Goal: Task Accomplishment & Management: Use online tool/utility

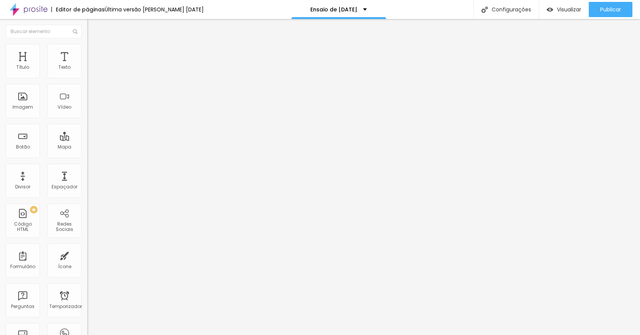
click at [92, 65] on font "Trocar imagem" at bounding box center [110, 62] width 37 height 6
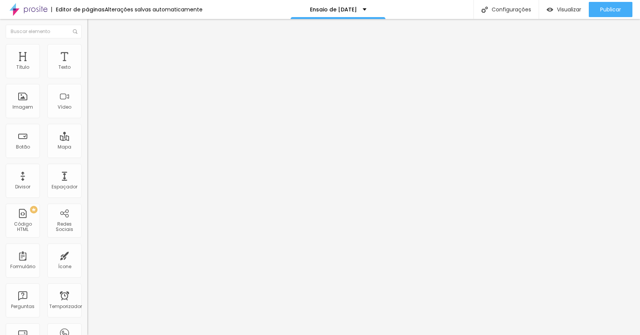
click at [92, 65] on font "Trocar imagem" at bounding box center [110, 62] width 37 height 6
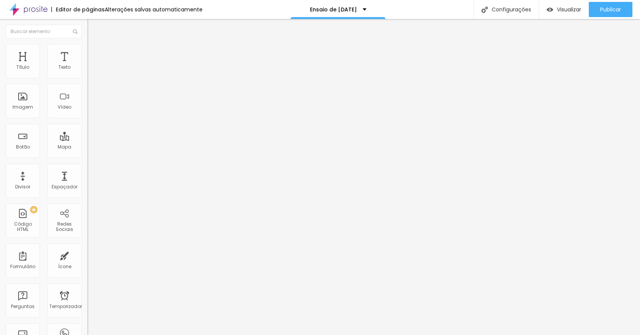
click at [92, 65] on font "Trocar imagem" at bounding box center [110, 62] width 37 height 6
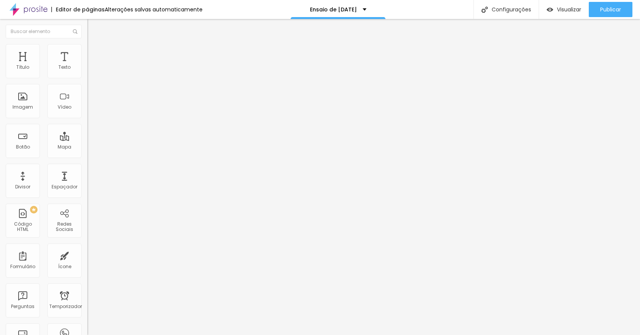
click at [92, 65] on font "Trocar imagem" at bounding box center [110, 62] width 37 height 6
click at [87, 96] on img at bounding box center [89, 93] width 5 height 5
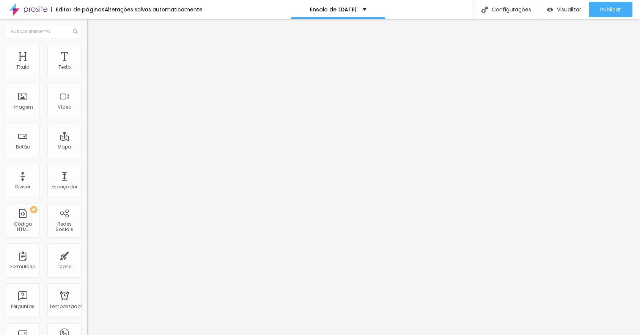
click at [87, 119] on span "1:1 Quadrado" at bounding box center [102, 115] width 30 height 6
click at [87, 128] on font "Padrão" at bounding box center [95, 124] width 17 height 6
click at [87, 123] on font "Cinema" at bounding box center [96, 120] width 19 height 6
click at [87, 135] on font "Quadrado" at bounding box center [99, 132] width 25 height 6
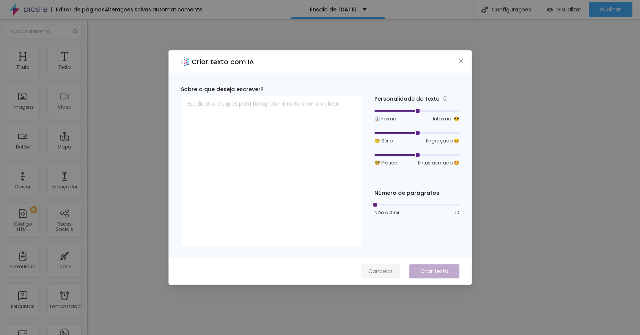
click at [374, 274] on font "Cancelar" at bounding box center [380, 271] width 24 height 8
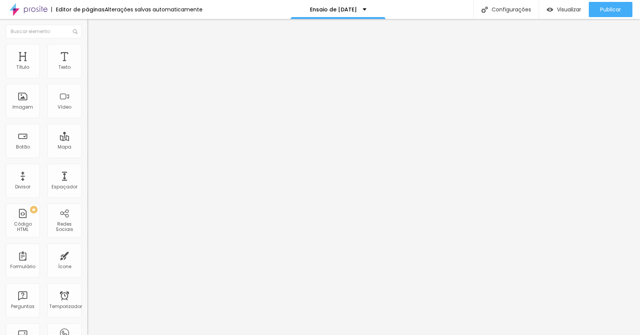
click at [87, 50] on li "Avançado" at bounding box center [130, 48] width 87 height 8
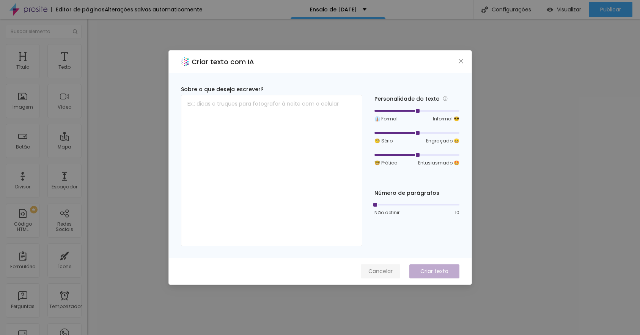
click at [375, 268] on font "Cancelar" at bounding box center [380, 271] width 24 height 8
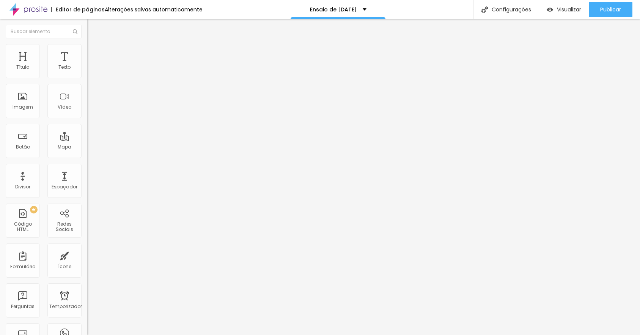
click at [105, 27] on font "Editar nulo" at bounding box center [119, 28] width 28 height 8
click at [26, 66] on font "Título" at bounding box center [22, 67] width 13 height 6
click at [94, 65] on font "Título 1" at bounding box center [106, 60] width 25 height 11
type input "15.8"
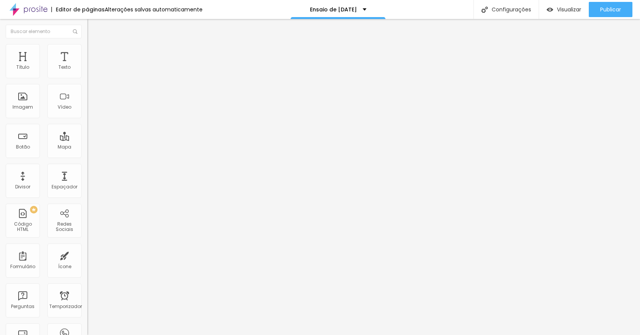
type input "15.8"
click at [87, 287] on input "range" at bounding box center [111, 290] width 49 height 6
click at [94, 64] on span "Título 1" at bounding box center [106, 61] width 25 height 6
click at [94, 64] on span "Titulo 1" at bounding box center [106, 61] width 25 height 6
click at [94, 52] on font "Avançado" at bounding box center [106, 49] width 25 height 6
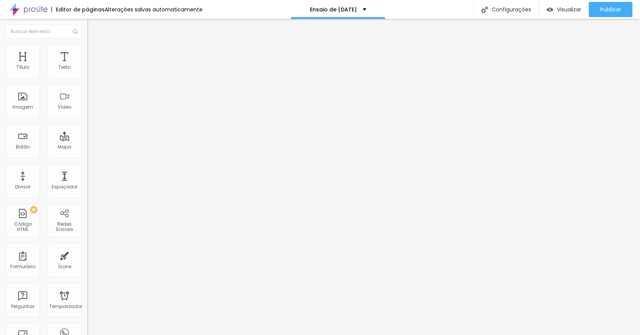
click at [87, 44] on li "Estilo" at bounding box center [130, 40] width 87 height 8
type input "15.9"
type input "15.7"
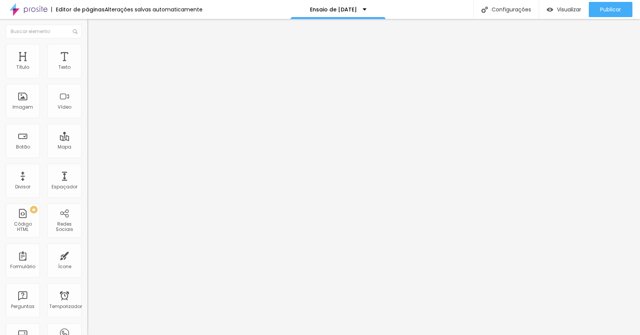
type input "15.5"
type input "15.3"
type input "14.9"
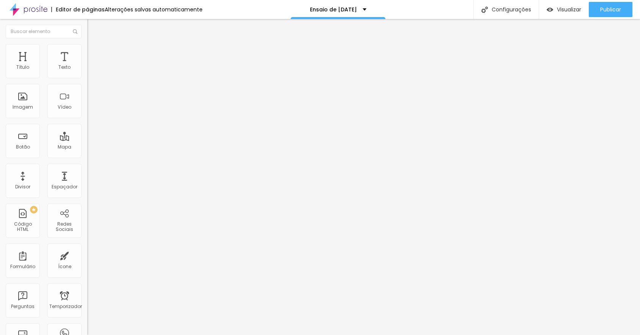
type input "14.9"
type input "14.7"
type input "14.5"
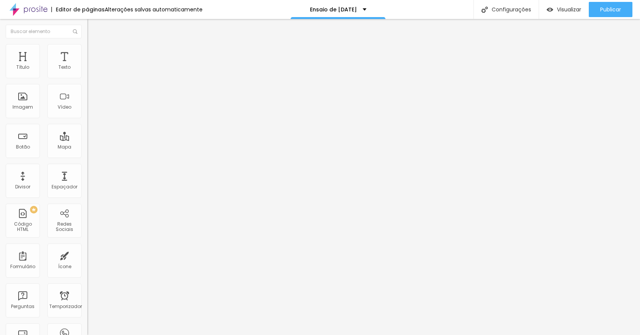
type input "14"
type input "13.2"
type input "12.5"
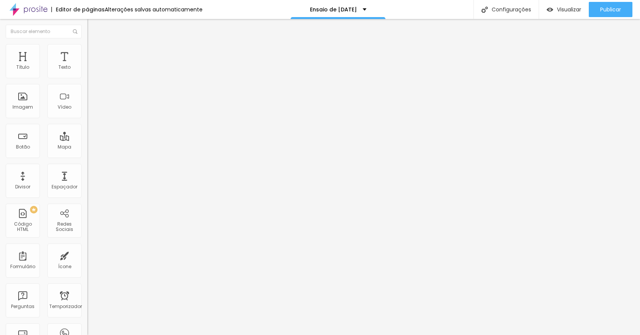
type input "12.5"
type input "11.7"
type input "11.3"
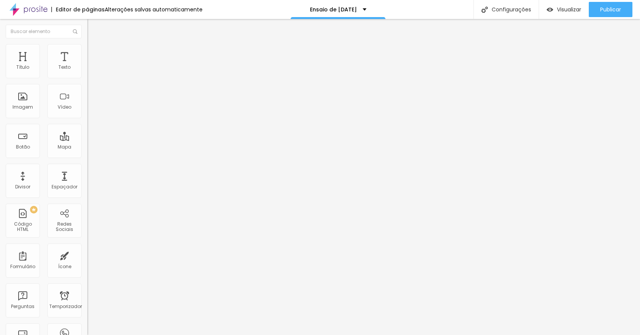
type input "11.1"
type input "10.8"
type input "10.2"
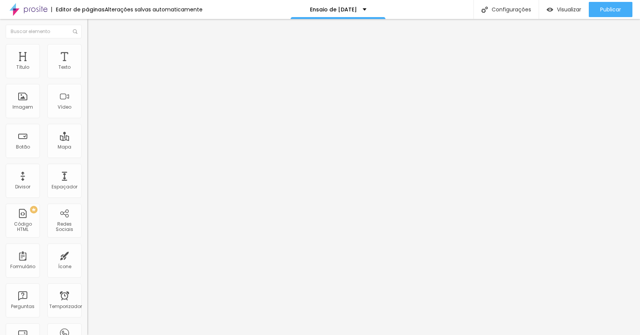
type input "10.2"
type input "9.3"
type input "8.4"
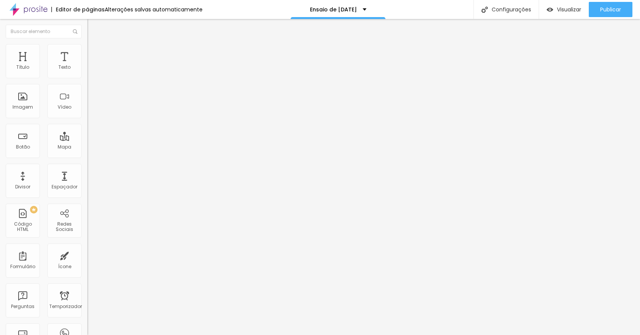
type input "7.4"
type input "6.6"
type input "5.3"
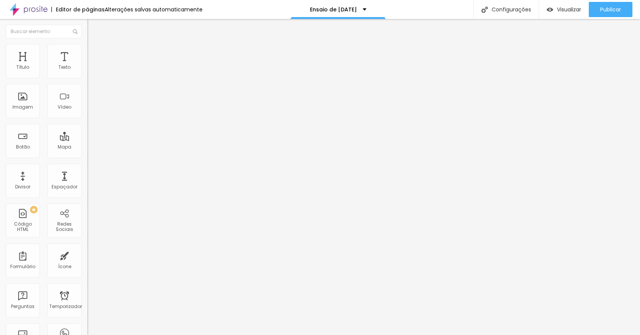
type input "5.3"
type input "4.9"
type input "4.6"
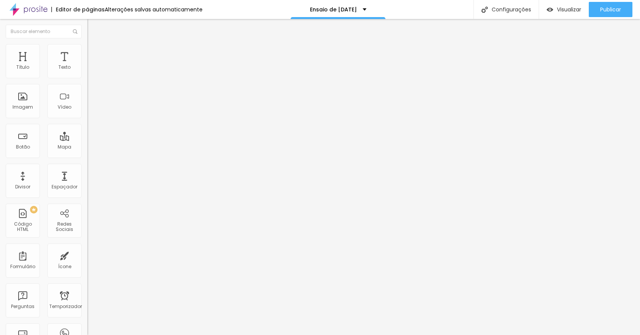
type input "4.3"
type input "4.1"
type input "3.8"
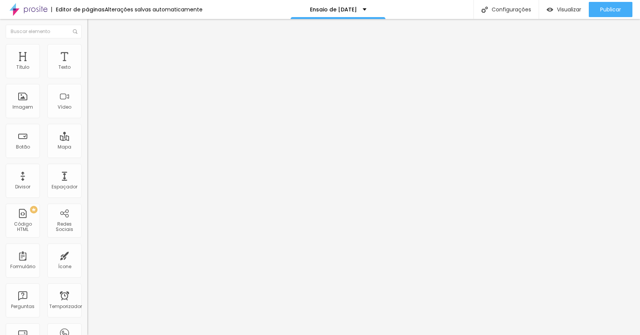
type input "3.8"
type input "3.6"
type input "3.3"
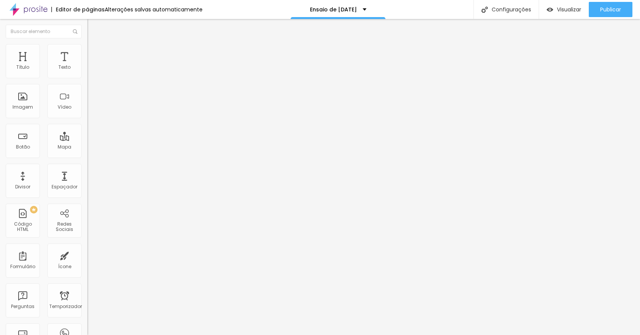
type input "3.1"
type input "3"
drag, startPoint x: 54, startPoint y: 175, endPoint x: 25, endPoint y: 174, distance: 29.6
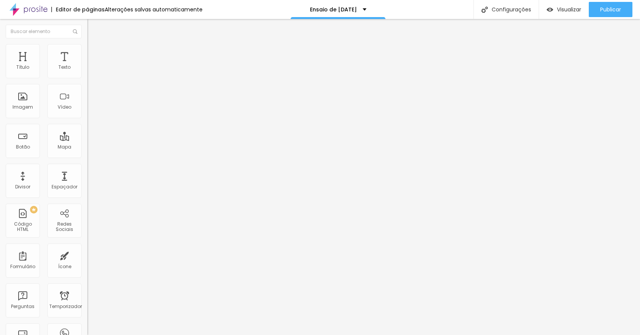
click at [87, 287] on input "range" at bounding box center [111, 290] width 49 height 6
type input "1"
type input "0.3"
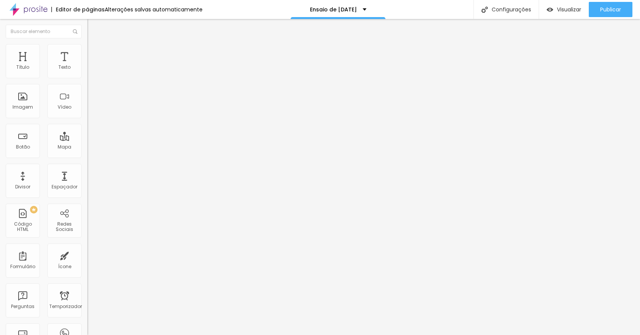
type input "0.5"
type input "0.7"
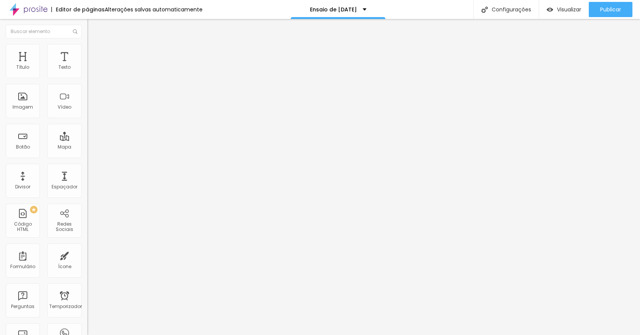
click at [87, 287] on input "range" at bounding box center [111, 290] width 49 height 6
click at [87, 49] on img at bounding box center [90, 47] width 7 height 7
click at [87, 44] on li "Estilo" at bounding box center [130, 40] width 87 height 8
click at [93, 27] on img "button" at bounding box center [96, 28] width 6 height 6
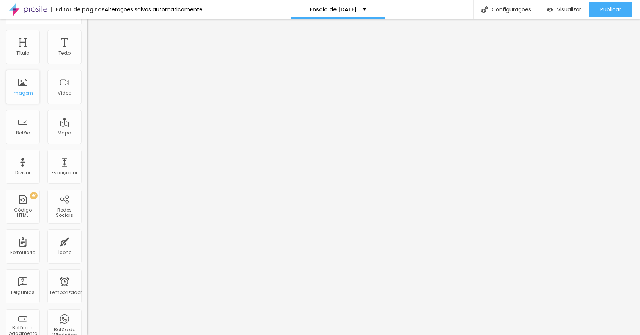
scroll to position [0, 0]
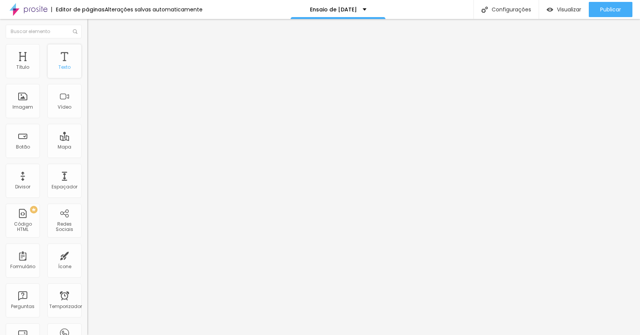
click at [57, 62] on div "Texto" at bounding box center [64, 61] width 34 height 34
click at [58, 61] on div "Texto" at bounding box center [64, 61] width 34 height 34
click at [60, 69] on font "Texto" at bounding box center [64, 67] width 12 height 6
click at [94, 51] on font "Avançado" at bounding box center [106, 49] width 25 height 6
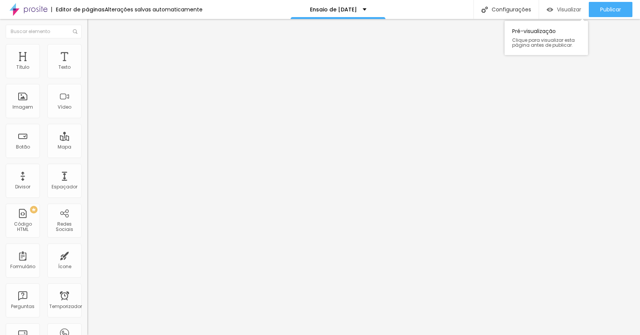
click at [568, 13] on font "Visualizar" at bounding box center [569, 10] width 24 height 8
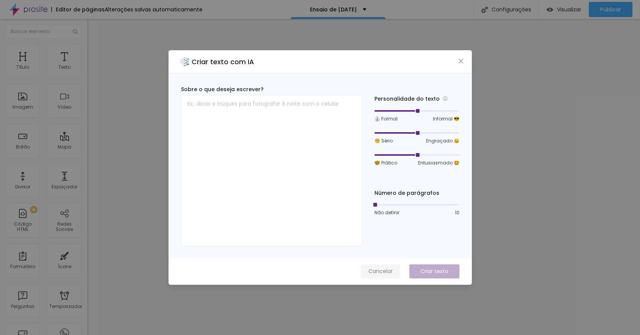
click at [376, 269] on font "Cancelar" at bounding box center [380, 271] width 24 height 8
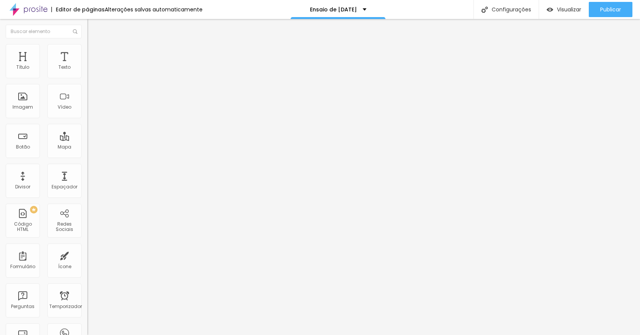
click at [94, 52] on font "Avançado" at bounding box center [106, 49] width 25 height 6
click at [94, 45] on font "Estilo" at bounding box center [100, 41] width 12 height 6
click at [87, 72] on font "Título 2" at bounding box center [99, 66] width 25 height 9
click at [94, 72] on font "Título 2" at bounding box center [106, 67] width 25 height 9
click at [94, 72] on span "Titulo 2" at bounding box center [106, 67] width 25 height 9
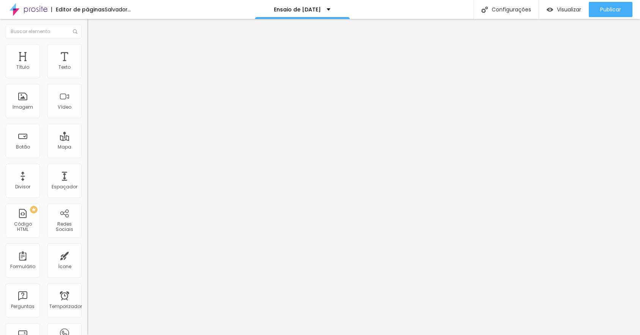
click at [94, 72] on span "Título 2" at bounding box center [106, 67] width 25 height 9
click at [94, 72] on font "Título 2" at bounding box center [106, 67] width 25 height 9
click at [87, 65] on font "Título 1" at bounding box center [99, 60] width 25 height 11
click at [58, 65] on font "Texto" at bounding box center [64, 67] width 12 height 6
click at [58, 66] on font "Texto" at bounding box center [64, 67] width 12 height 6
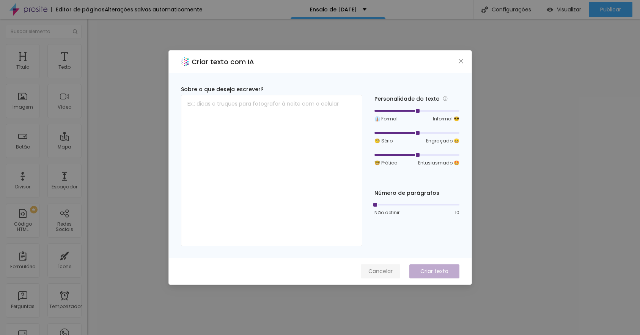
click at [382, 270] on font "Cancelar" at bounding box center [380, 271] width 24 height 8
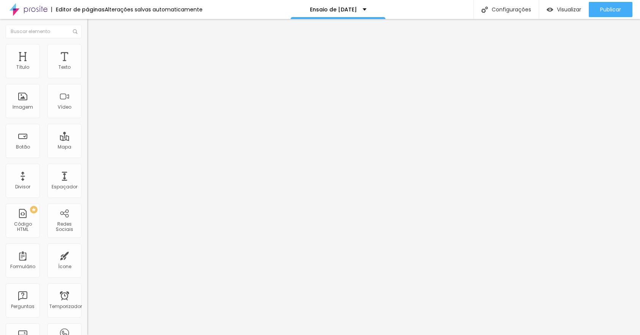
click at [87, 72] on font "Título 2" at bounding box center [99, 66] width 25 height 9
click at [87, 77] on div "Título 3 H3" at bounding box center [130, 74] width 87 height 6
click at [87, 84] on span "Título 4" at bounding box center [97, 81] width 20 height 6
click at [87, 89] on span "Titulo 5" at bounding box center [95, 86] width 17 height 6
click at [87, 94] on span "Título 6" at bounding box center [94, 91] width 14 height 6
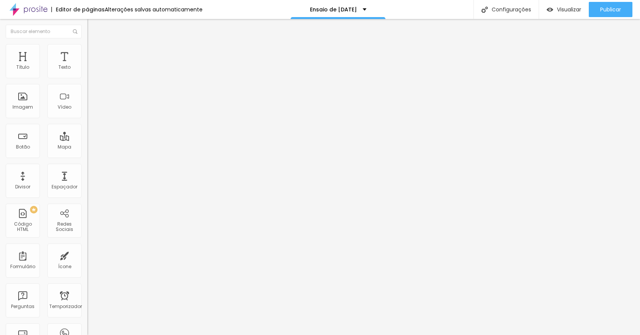
click at [87, 65] on font "Título 1" at bounding box center [99, 60] width 25 height 11
click at [94, 65] on font "Título 1" at bounding box center [106, 60] width 25 height 11
click at [94, 65] on span "Título 1" at bounding box center [106, 60] width 25 height 11
click at [87, 47] on img at bounding box center [90, 47] width 7 height 7
click at [87, 44] on li "Estilo" at bounding box center [130, 40] width 87 height 8
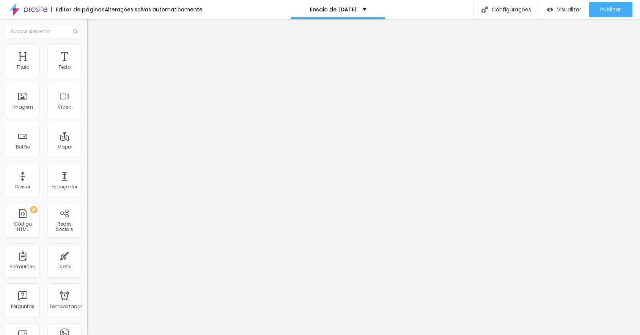
click at [87, 47] on img at bounding box center [90, 47] width 7 height 7
click at [93, 28] on img "button" at bounding box center [96, 28] width 6 height 6
click at [24, 102] on div "Imagem" at bounding box center [23, 101] width 34 height 34
click at [22, 67] on font "Título" at bounding box center [22, 67] width 13 height 6
click at [24, 65] on font "Título" at bounding box center [22, 67] width 13 height 6
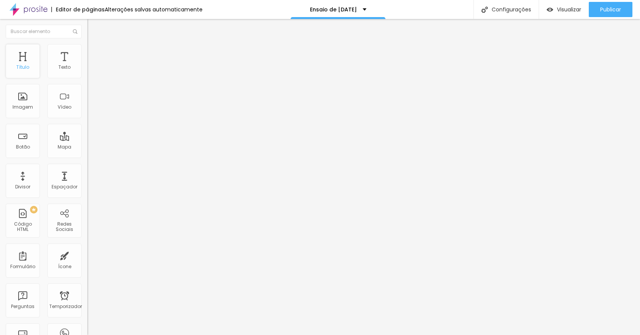
click at [24, 65] on font "Título" at bounding box center [22, 67] width 13 height 6
click at [54, 60] on div "Texto" at bounding box center [64, 61] width 34 height 34
click at [93, 29] on img "button" at bounding box center [96, 28] width 6 height 6
click at [23, 58] on div "Título" at bounding box center [23, 61] width 34 height 34
click at [58, 65] on font "Texto" at bounding box center [64, 67] width 12 height 6
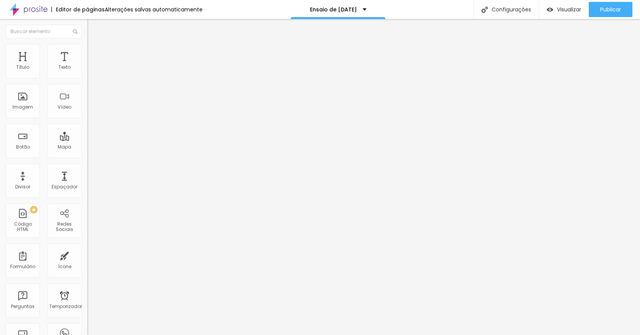
click at [87, 65] on font "Título 1" at bounding box center [99, 60] width 25 height 11
click at [94, 52] on font "Avançado" at bounding box center [106, 49] width 25 height 6
click at [94, 45] on font "Estilo" at bounding box center [100, 41] width 12 height 6
click at [94, 65] on font "Título 1" at bounding box center [106, 60] width 25 height 11
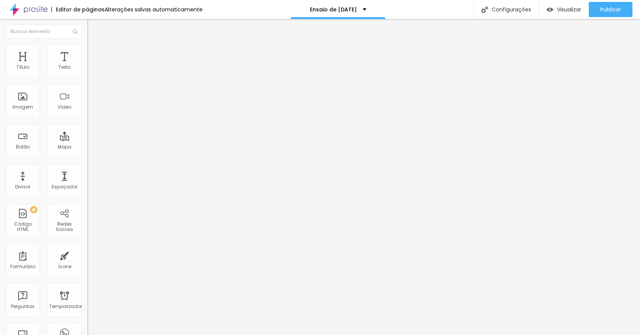
click at [94, 65] on font "Título 1" at bounding box center [106, 60] width 25 height 11
click at [94, 65] on span "Título 1" at bounding box center [106, 60] width 25 height 11
click at [87, 85] on ul "Título 1 H1 Título 2 H2 Título 3 H3 Título 4 H4 Título 5 H5 Título 6 H6" at bounding box center [130, 73] width 87 height 35
